Goal: Navigation & Orientation: Find specific page/section

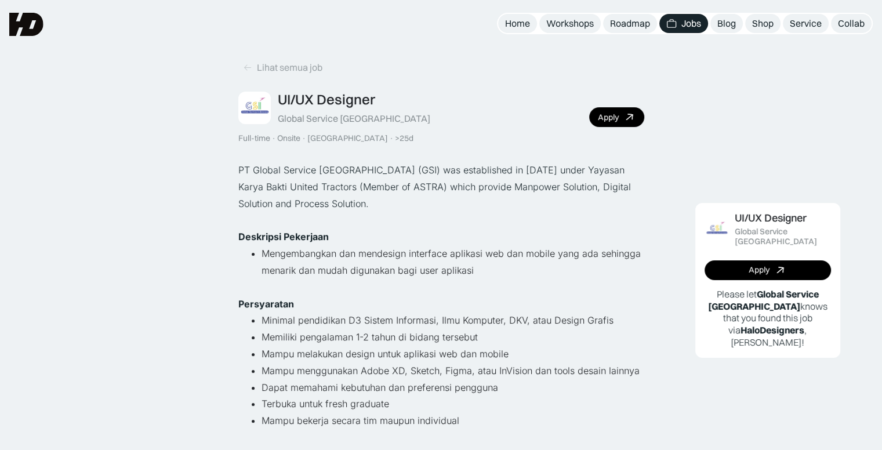
drag, startPoint x: 25, startPoint y: 31, endPoint x: 42, endPoint y: 31, distance: 16.8
click at [25, 31] on img at bounding box center [26, 24] width 34 height 23
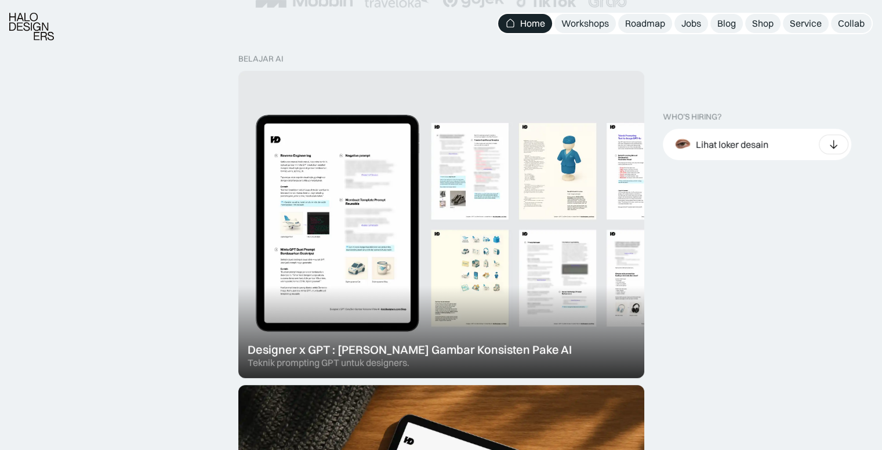
scroll to position [348, 0]
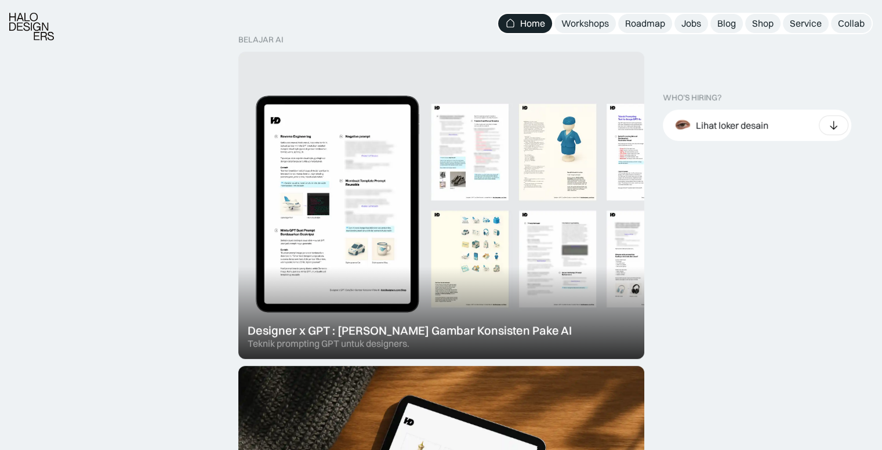
click at [376, 331] on div at bounding box center [441, 205] width 406 height 307
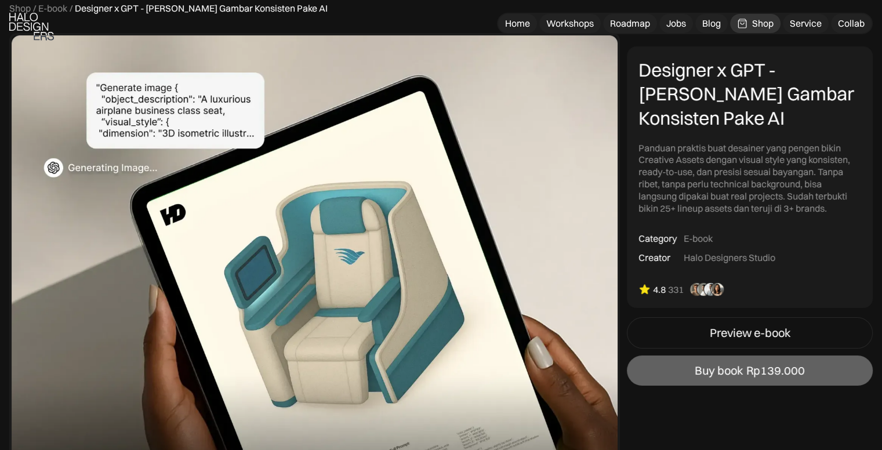
scroll to position [58, 0]
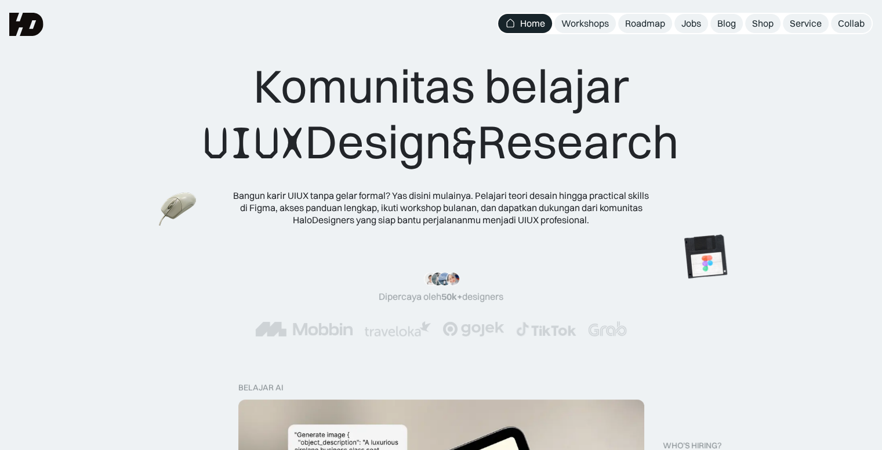
click at [38, 28] on img at bounding box center [26, 24] width 34 height 23
click at [695, 28] on div "Jobs" at bounding box center [692, 23] width 20 height 12
